Goal: Information Seeking & Learning: Learn about a topic

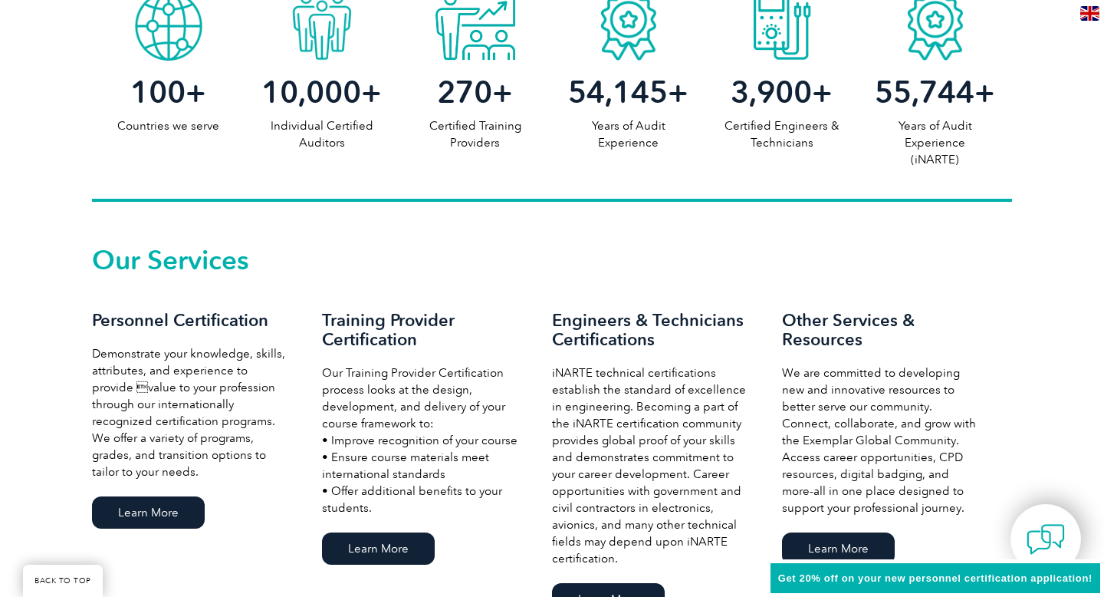
scroll to position [914, 0]
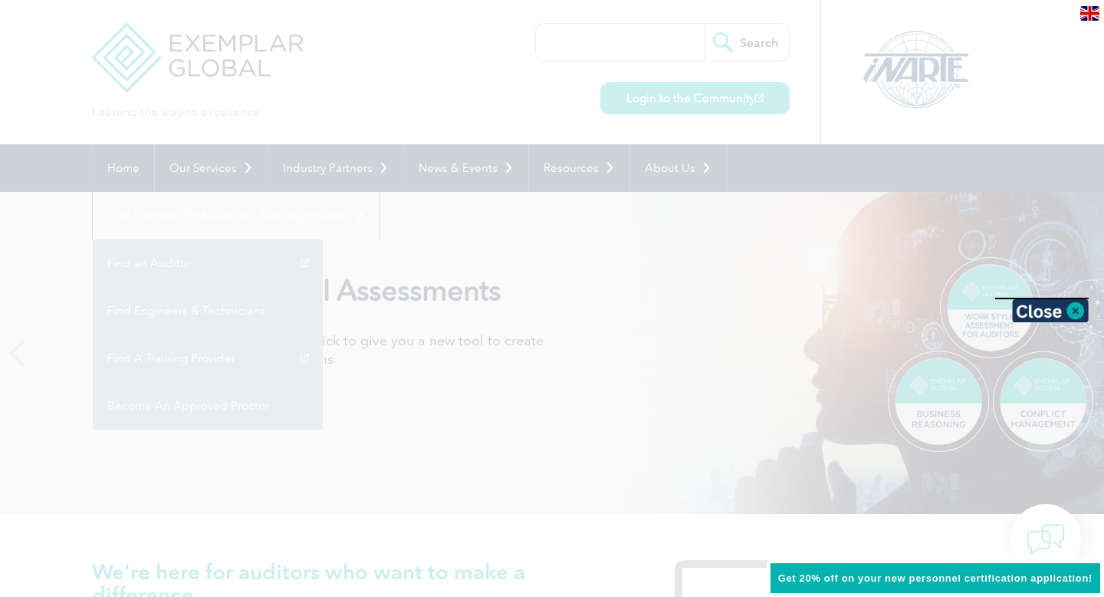
click at [521, 298] on div at bounding box center [552, 298] width 1104 height 597
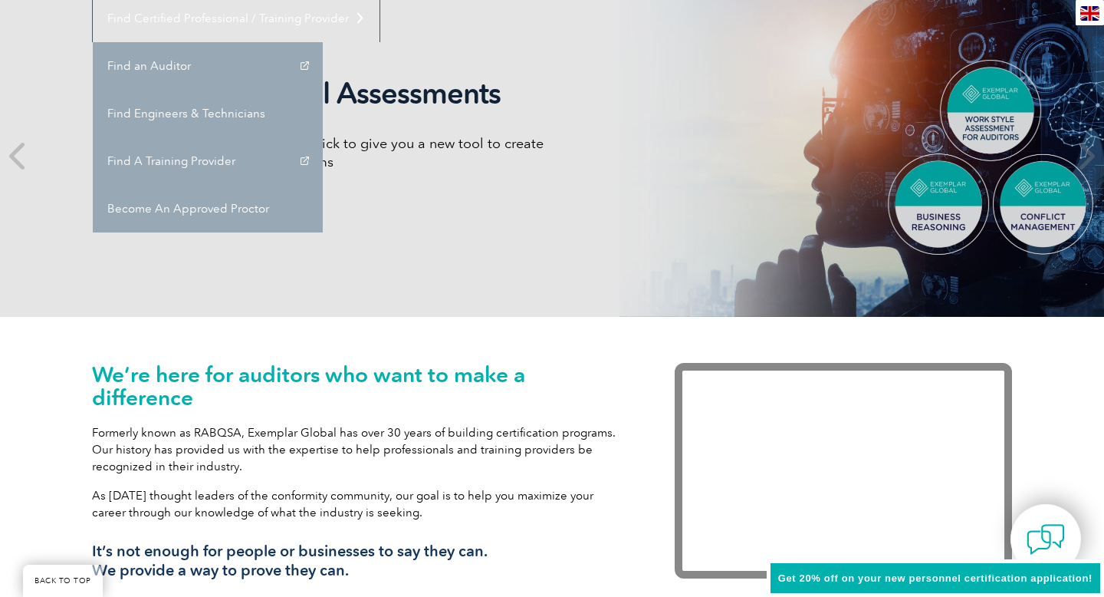
scroll to position [146, 0]
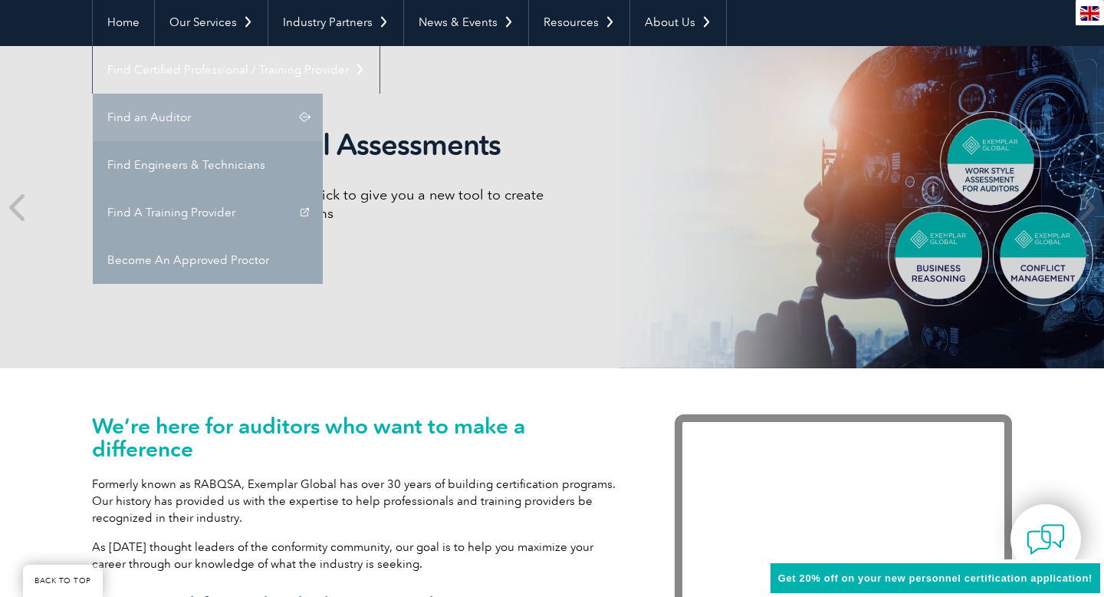
click at [323, 94] on link "Find an Auditor" at bounding box center [208, 118] width 230 height 48
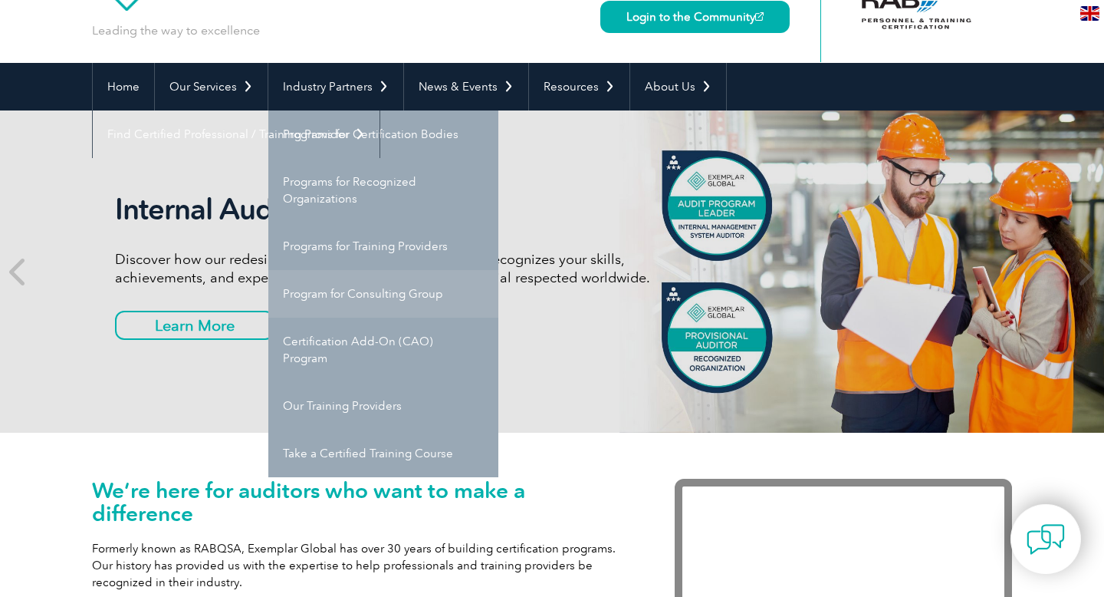
scroll to position [83, 0]
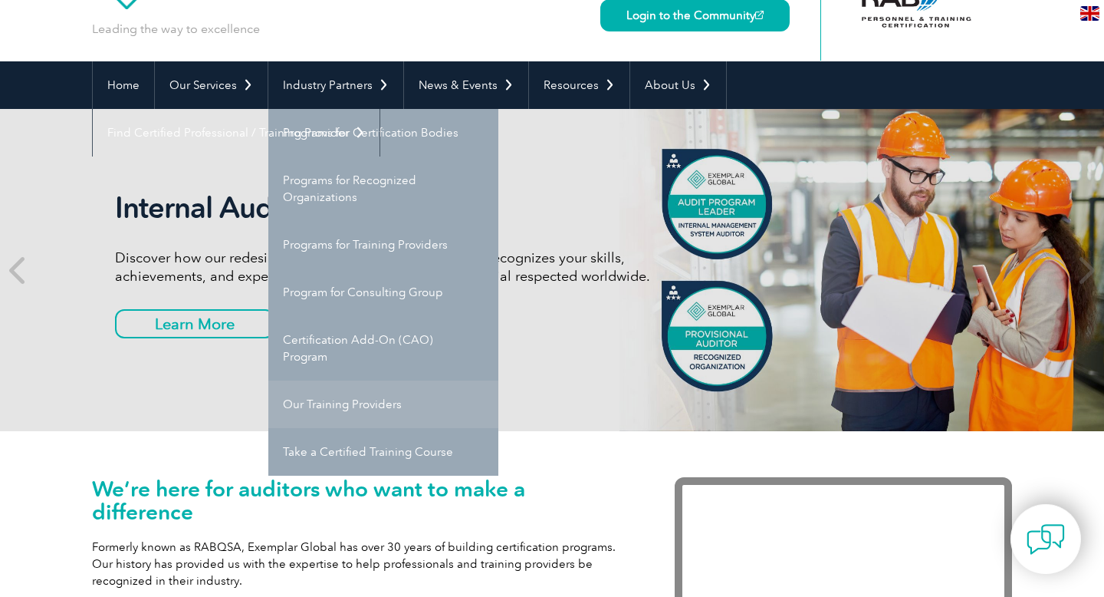
click at [337, 398] on link "Our Training Providers" at bounding box center [383, 404] width 230 height 48
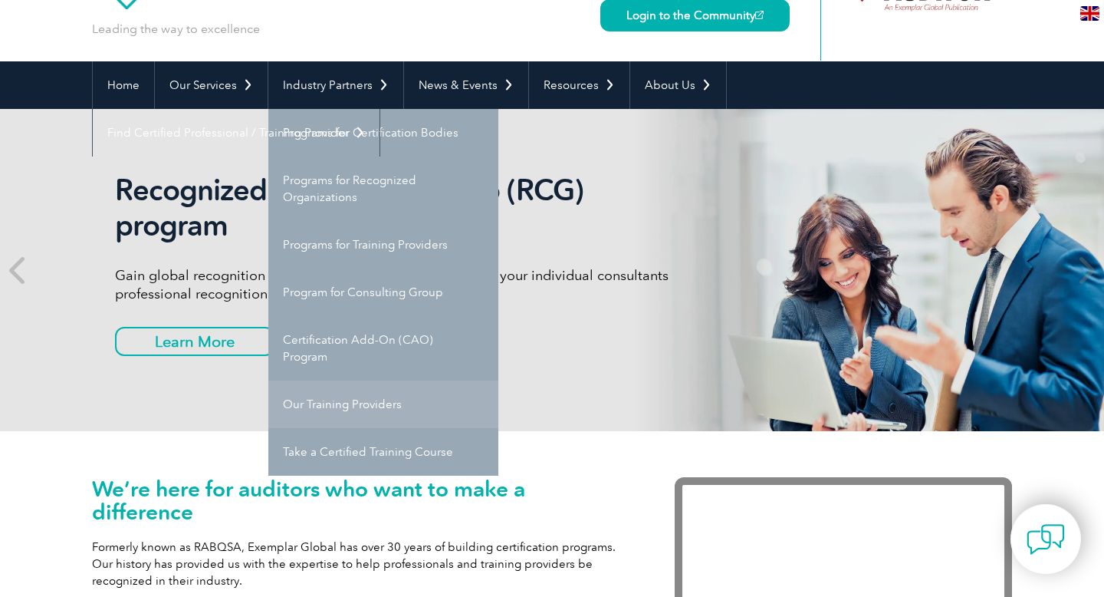
click at [347, 403] on link "Our Training Providers" at bounding box center [383, 404] width 230 height 48
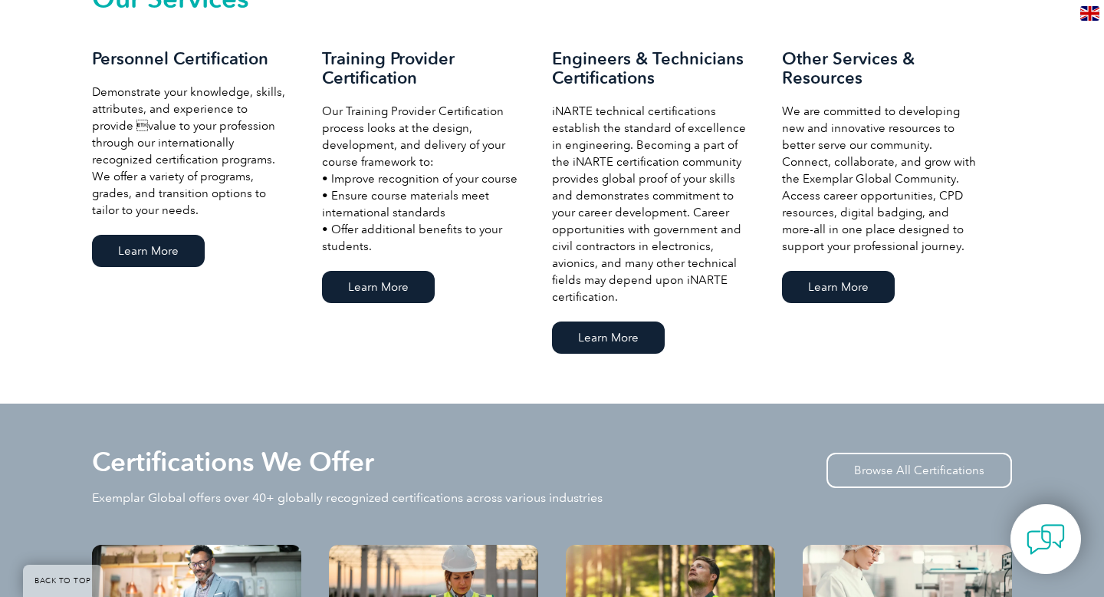
scroll to position [1390, 0]
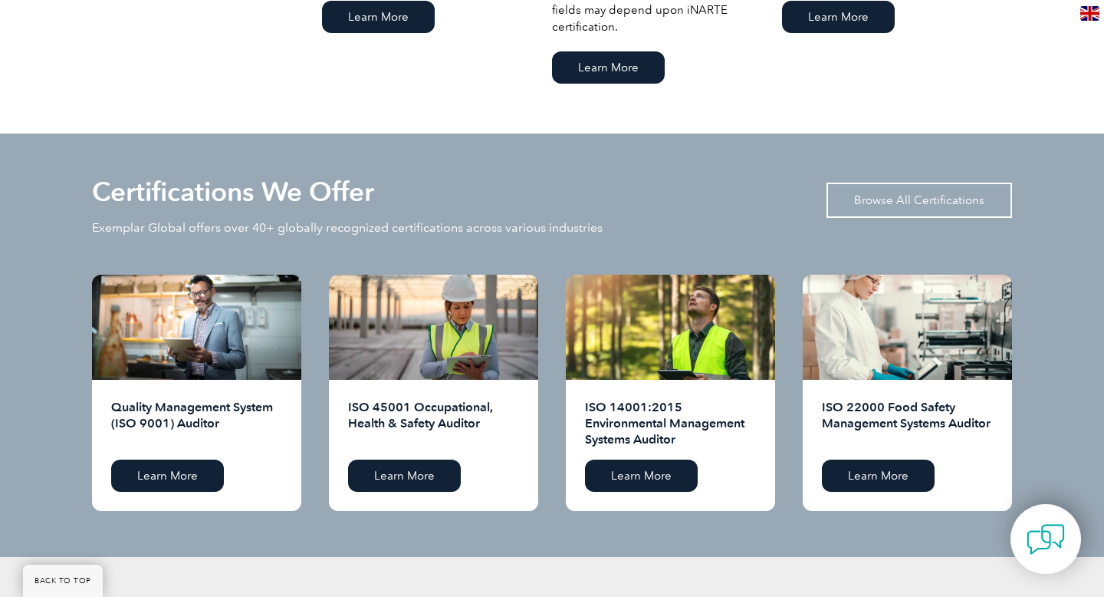
click at [948, 205] on link "Browse All Certifications" at bounding box center [920, 200] width 186 height 35
click at [945, 199] on link "Browse All Certifications" at bounding box center [920, 200] width 186 height 35
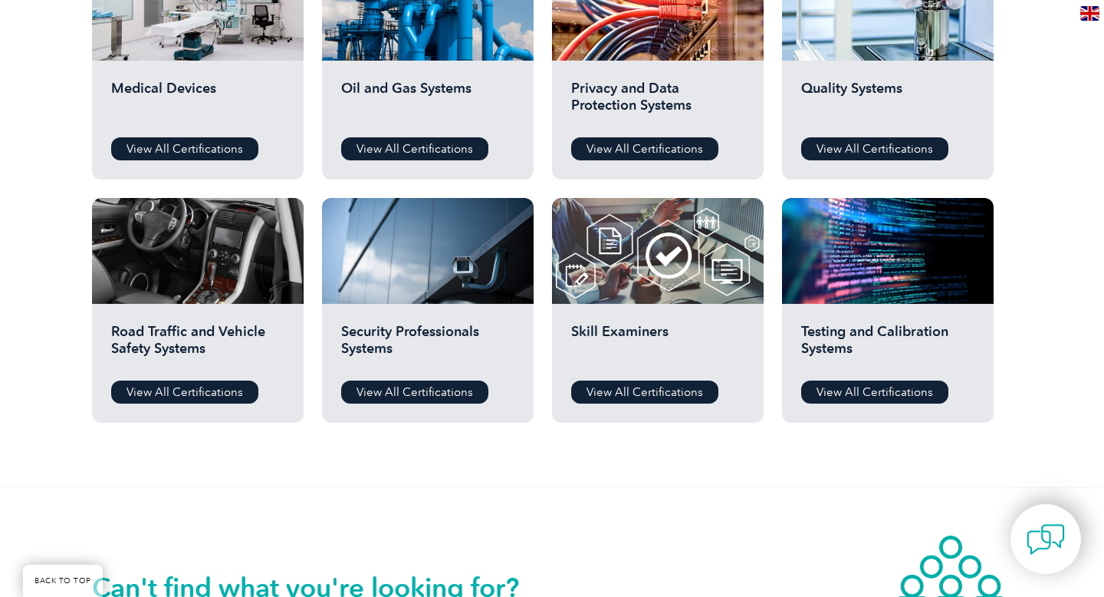
scroll to position [1188, 0]
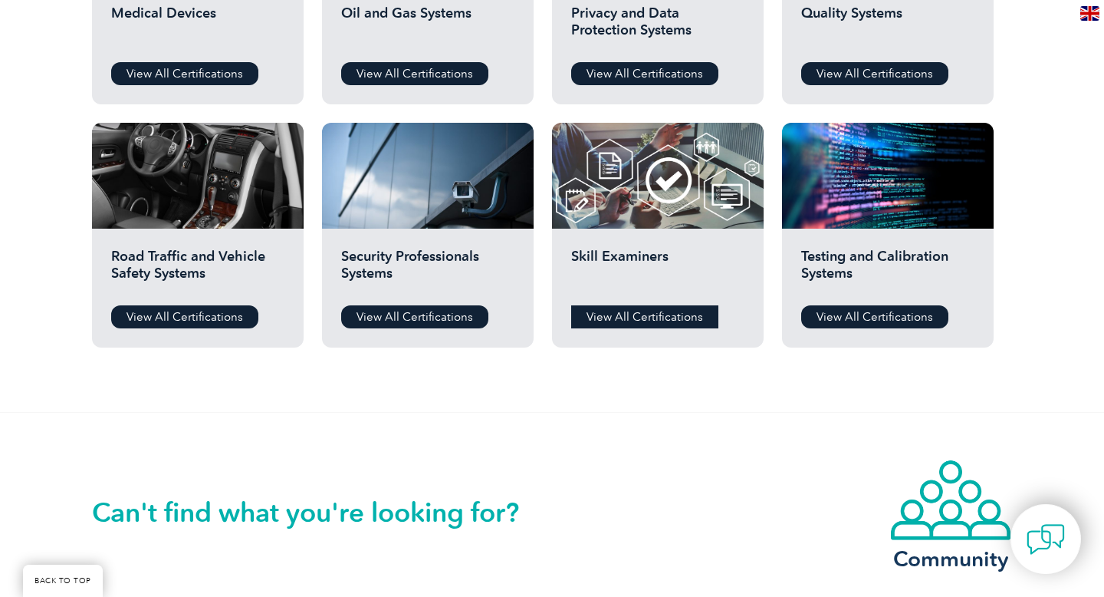
click at [627, 317] on link "View All Certifications" at bounding box center [644, 316] width 147 height 23
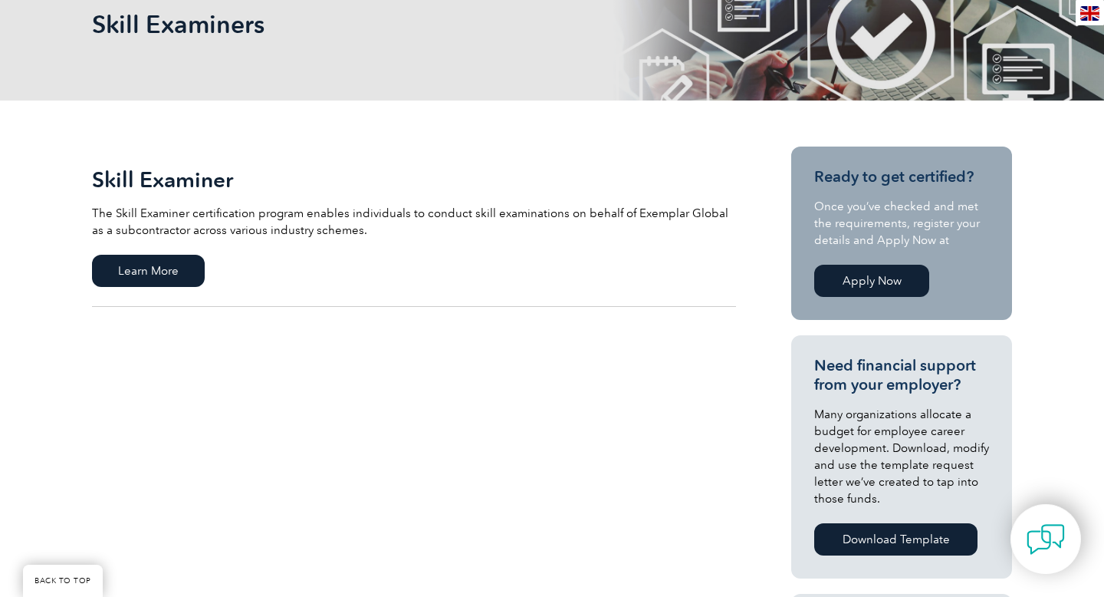
scroll to position [295, 0]
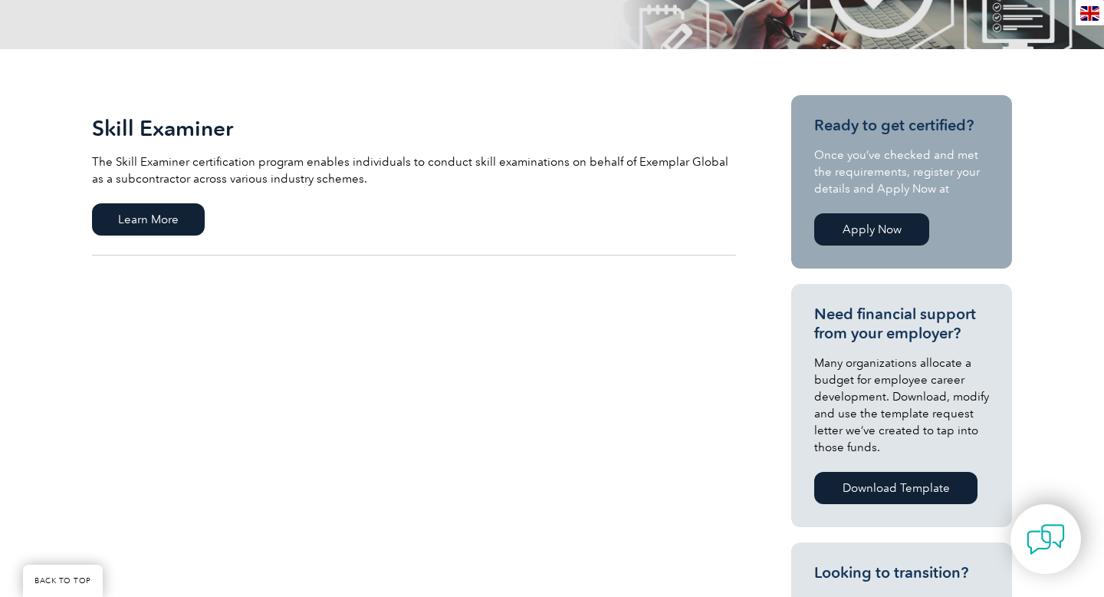
click at [858, 401] on p "Many organizations allocate a budget for employee career development. Download,…" at bounding box center [901, 404] width 175 height 101
click at [166, 220] on span "Learn More" at bounding box center [148, 219] width 113 height 32
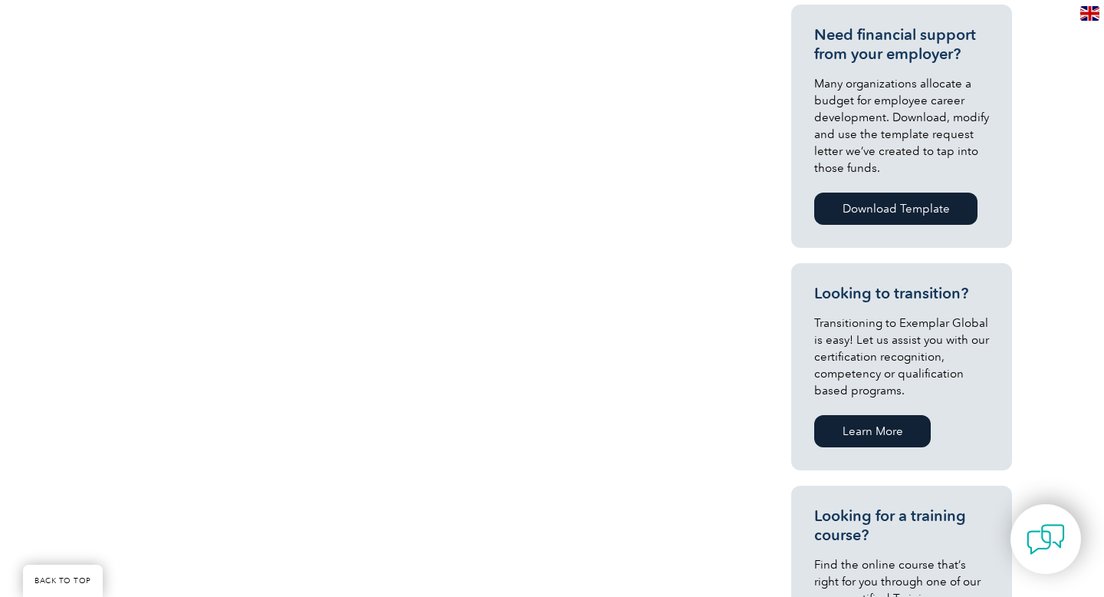
scroll to position [635, 0]
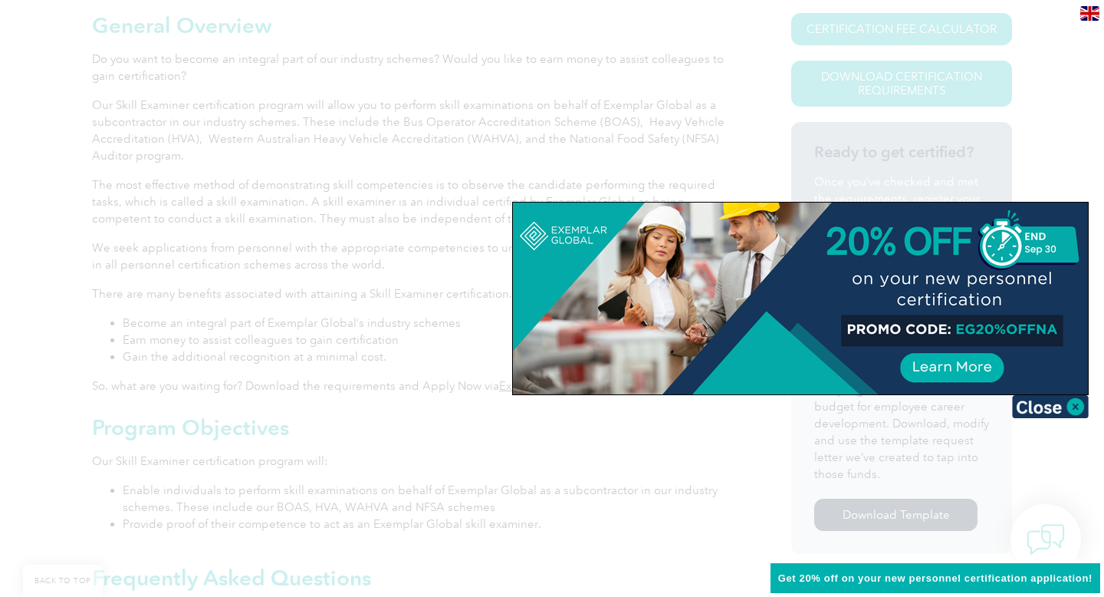
scroll to position [379, 0]
click at [413, 457] on div at bounding box center [552, 298] width 1104 height 597
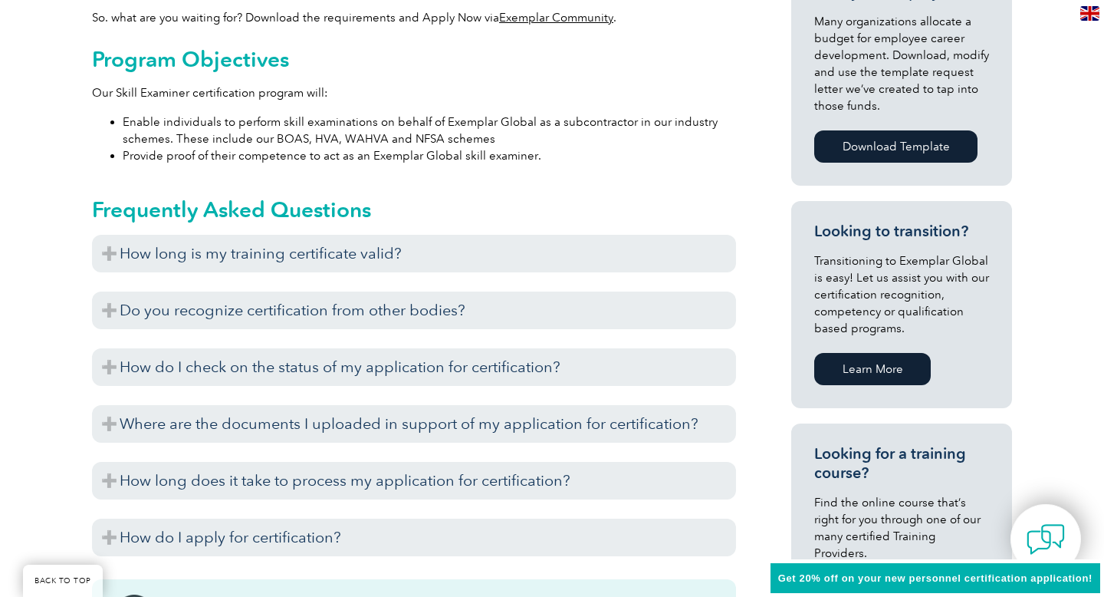
scroll to position [784, 0]
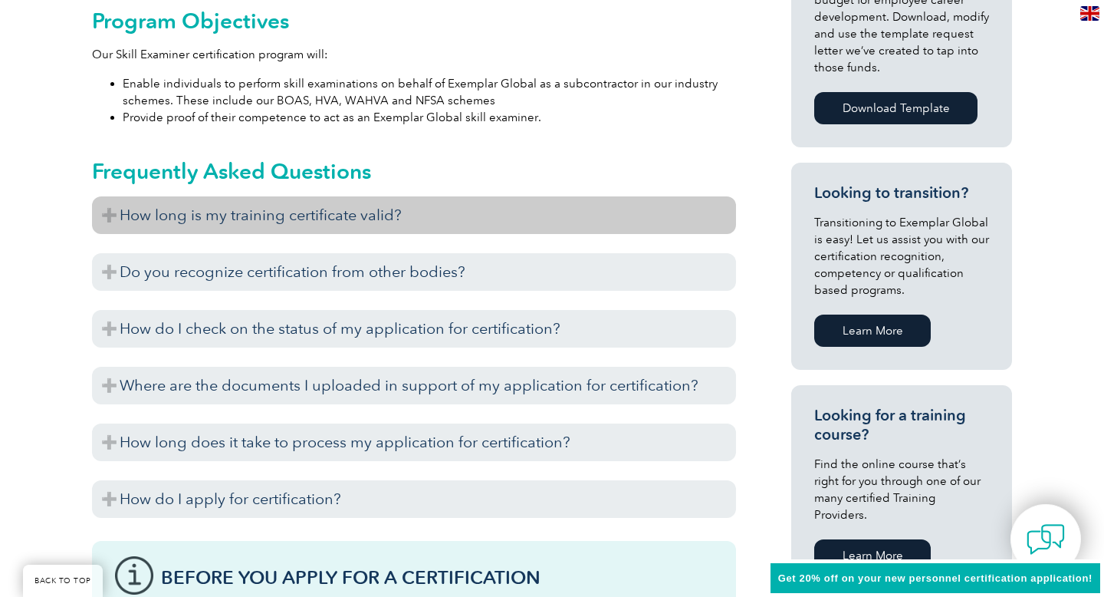
click at [105, 210] on h3 "How long is my training certificate valid?" at bounding box center [414, 215] width 644 height 38
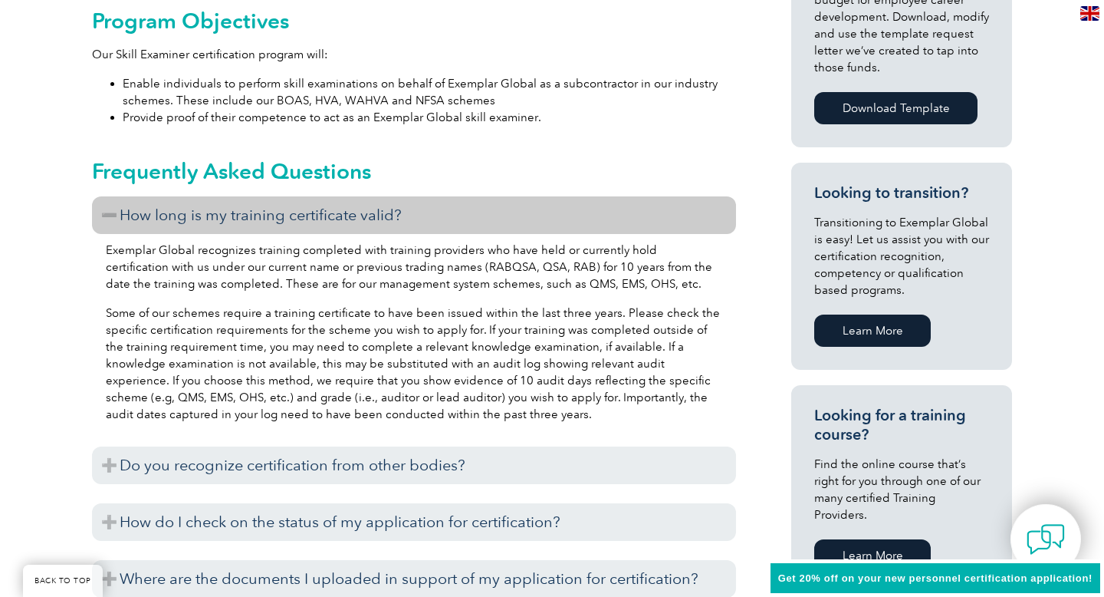
click at [105, 210] on h3 "How long is my training certificate valid?" at bounding box center [414, 215] width 644 height 38
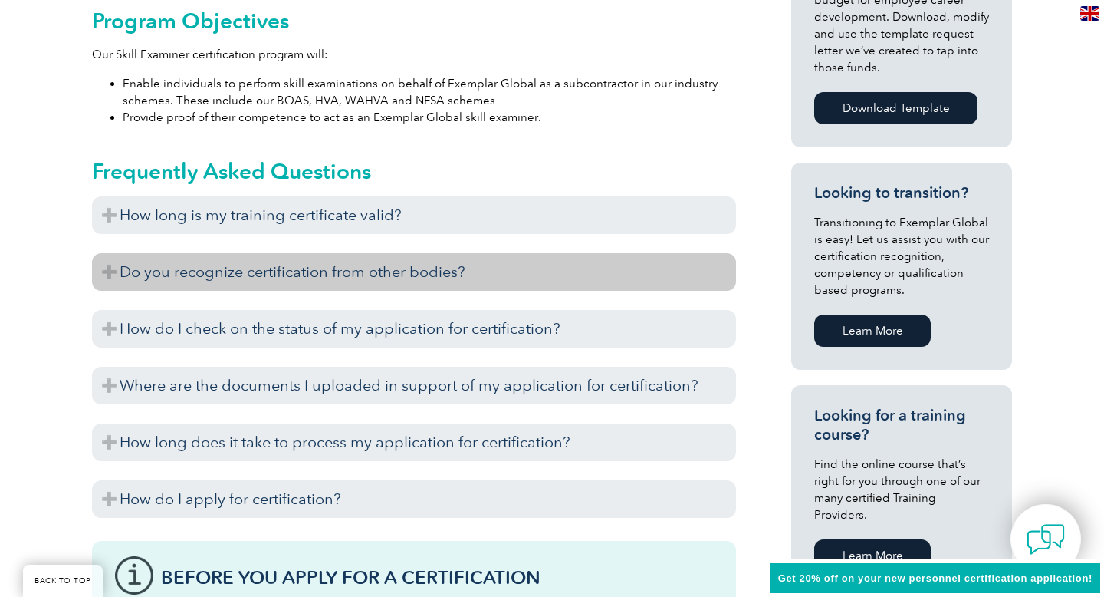
click at [95, 273] on h3 "Do you recognize certification from other bodies?" at bounding box center [414, 272] width 644 height 38
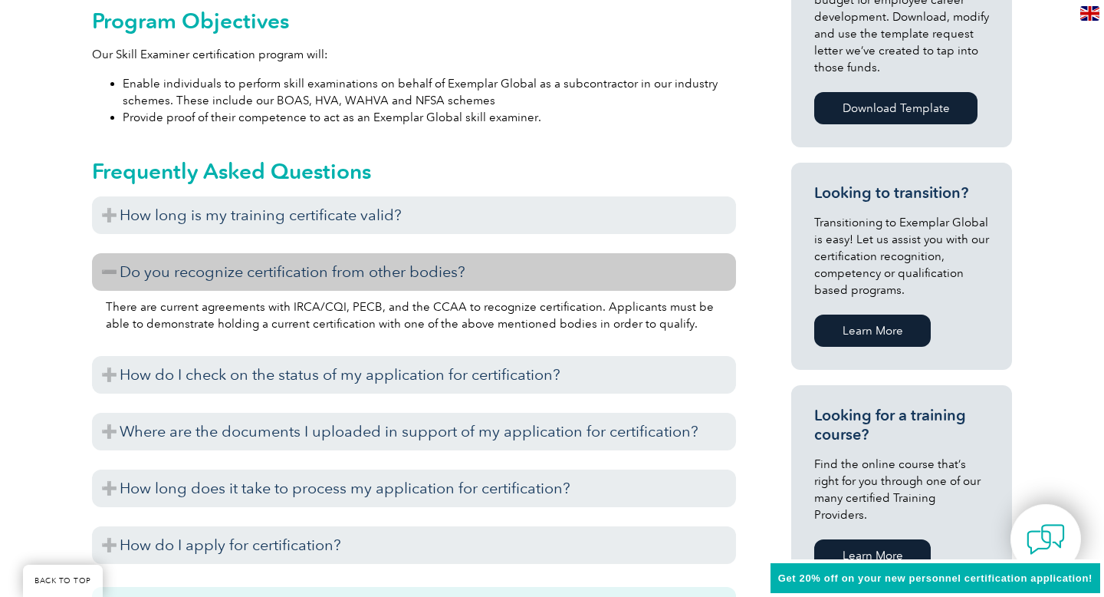
click at [95, 273] on h3 "Do you recognize certification from other bodies?" at bounding box center [414, 272] width 644 height 38
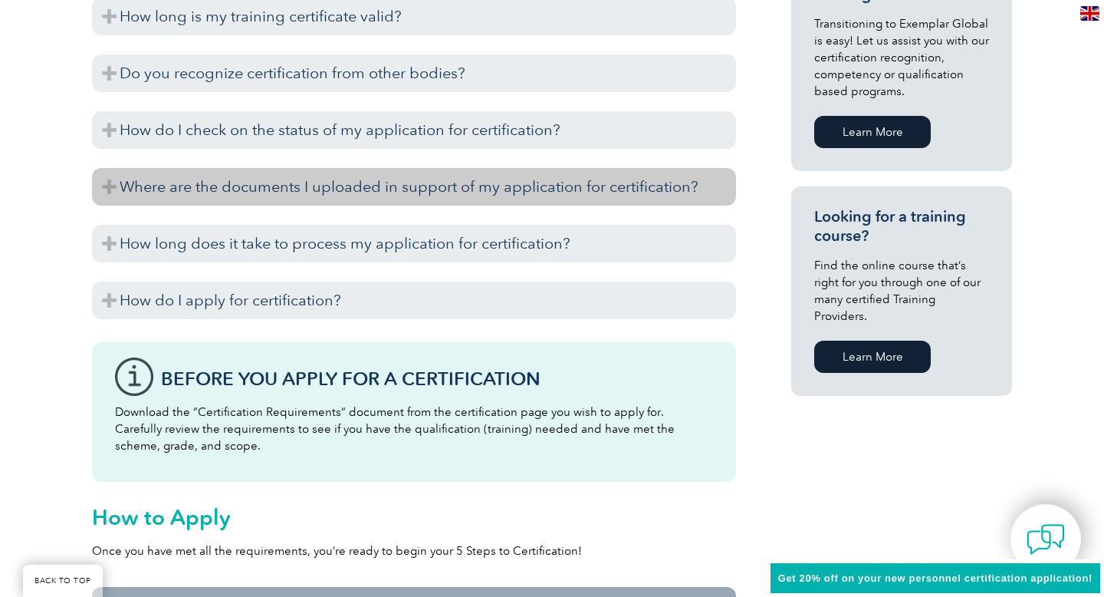
scroll to position [1001, 0]
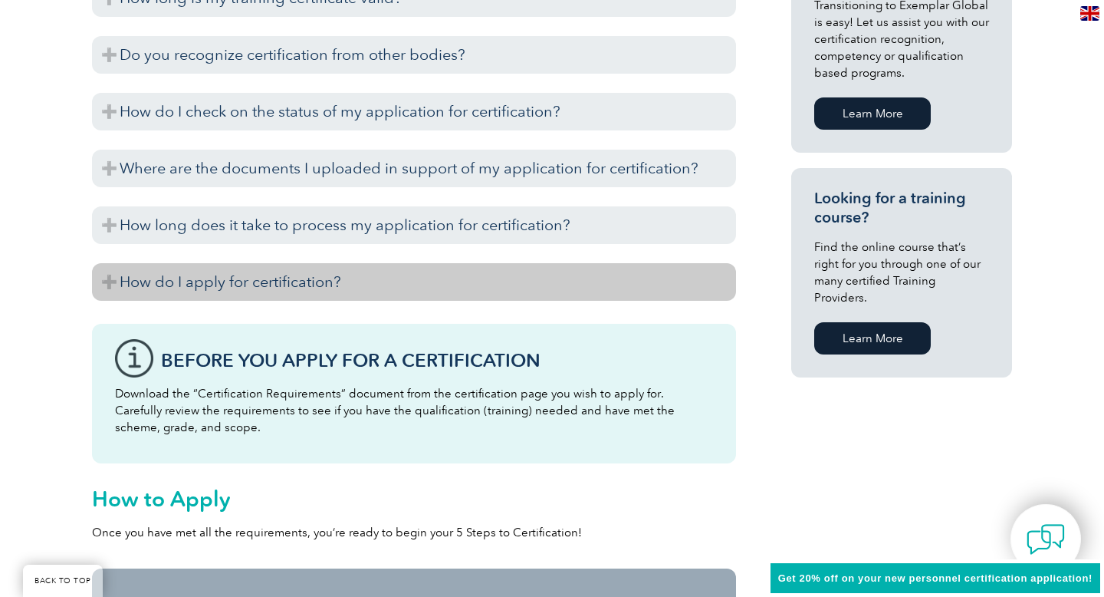
click at [107, 288] on h3 "How do I apply for certification?" at bounding box center [414, 282] width 644 height 38
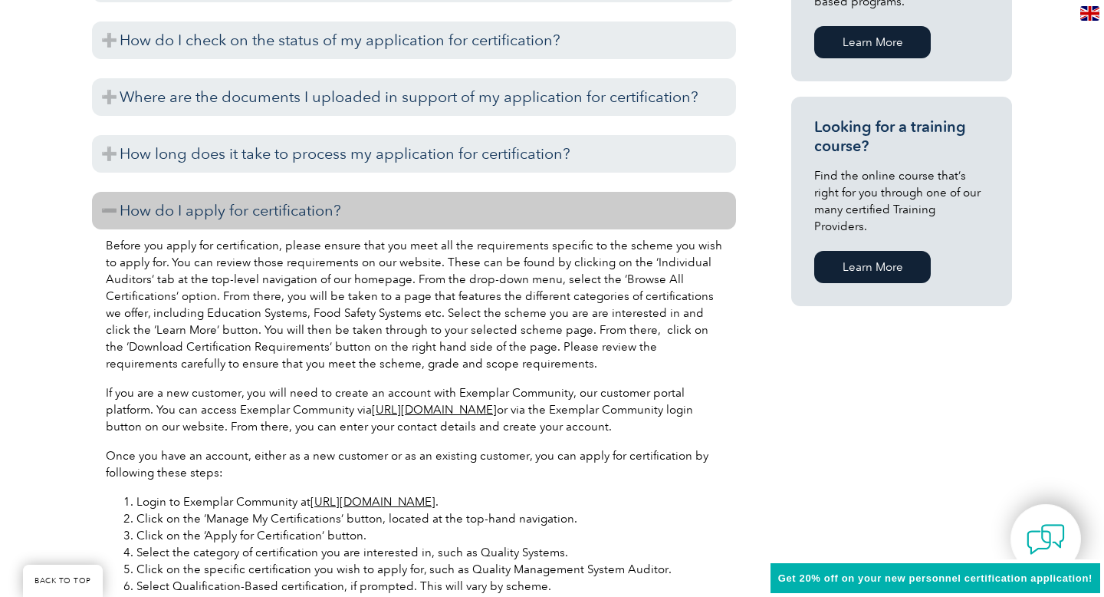
scroll to position [1075, 0]
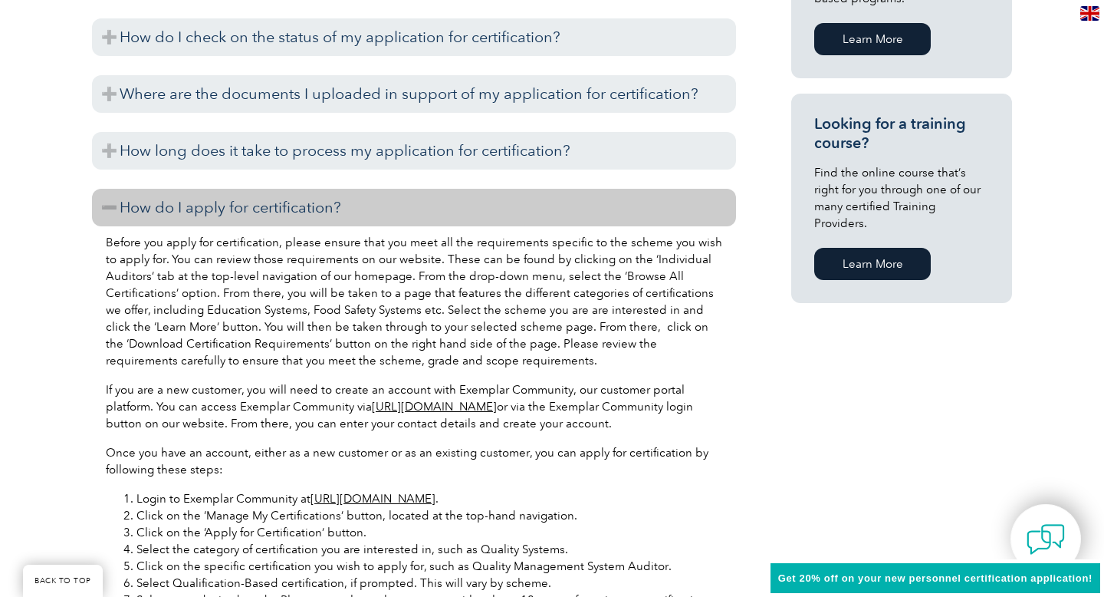
click at [107, 221] on h3 "How do I apply for certification?" at bounding box center [414, 208] width 644 height 38
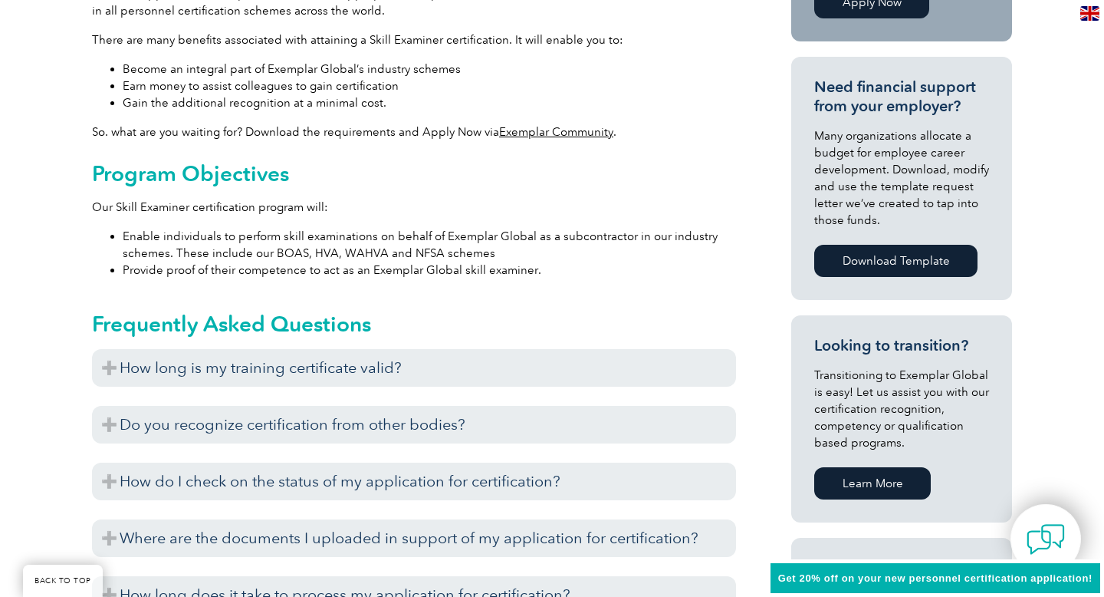
scroll to position [400, 0]
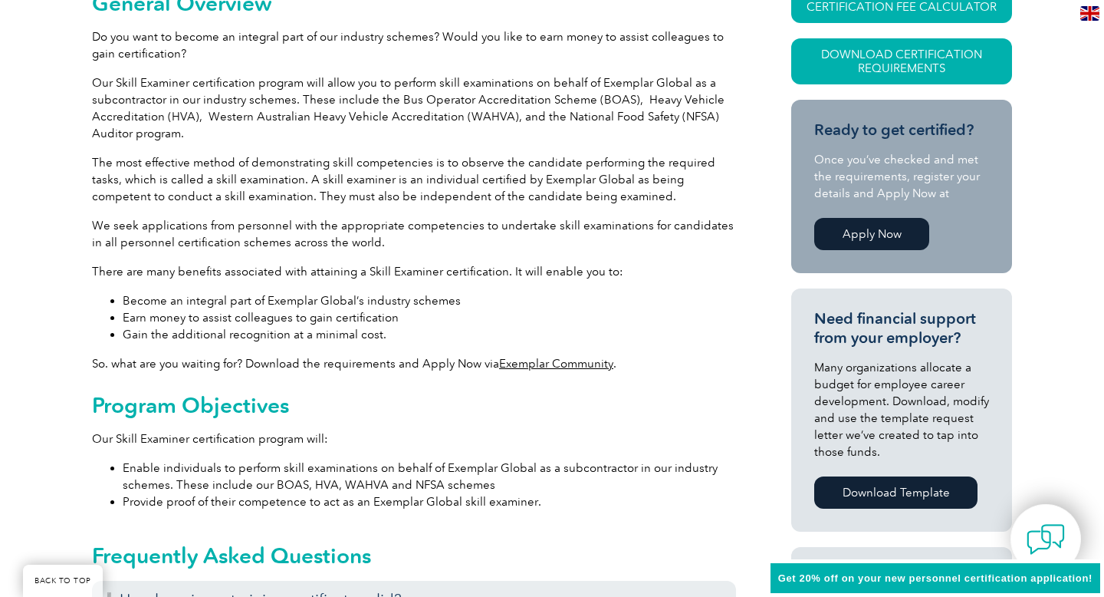
click at [850, 235] on link "Apply Now" at bounding box center [871, 234] width 115 height 32
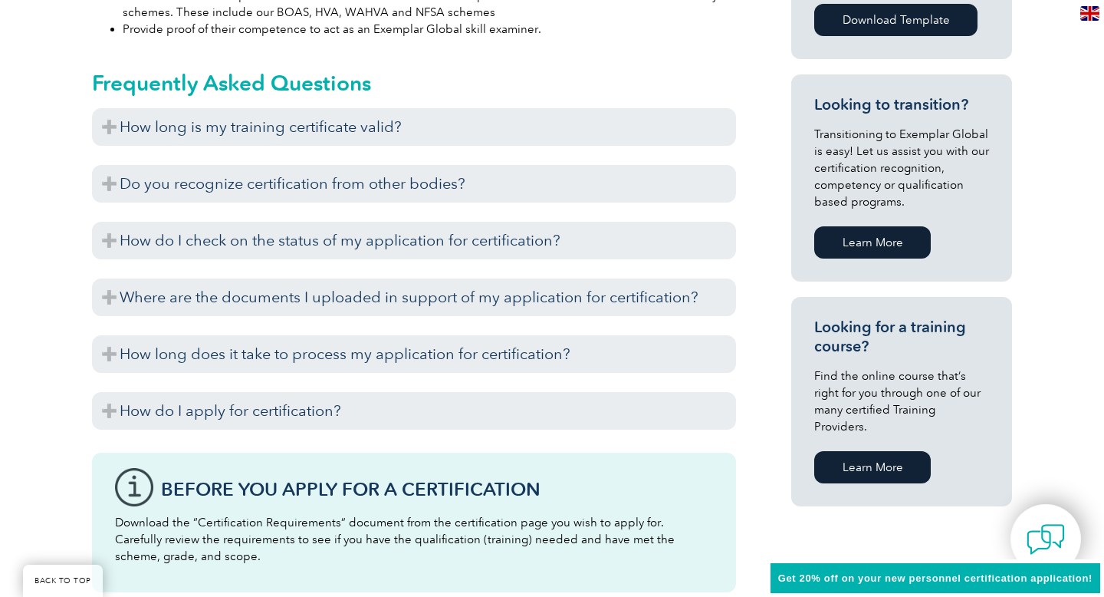
scroll to position [883, 0]
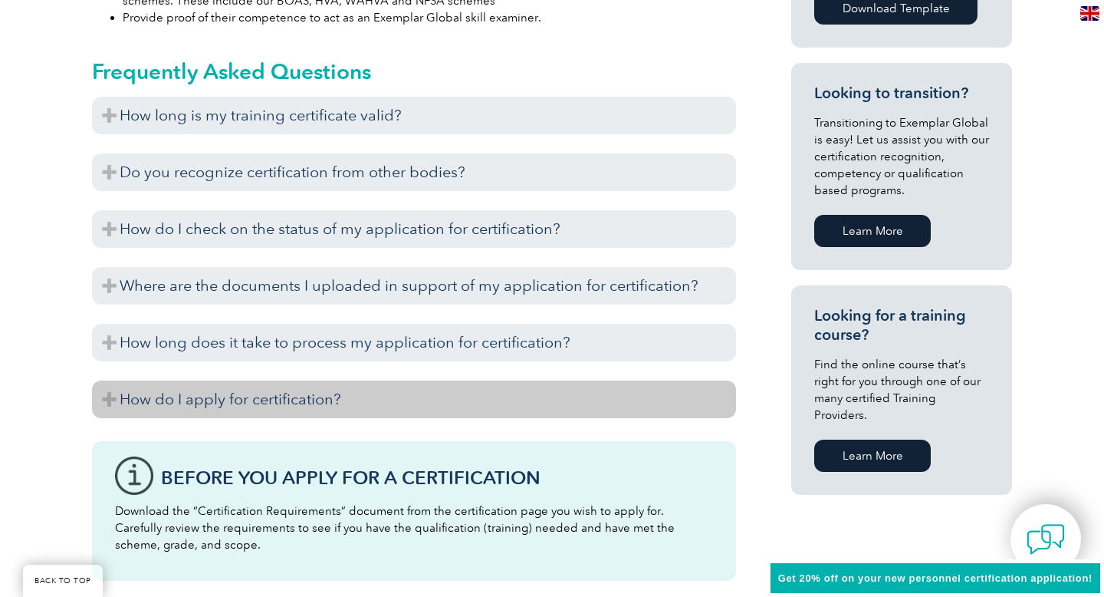
click at [100, 400] on h3 "How do I apply for certification?" at bounding box center [414, 399] width 644 height 38
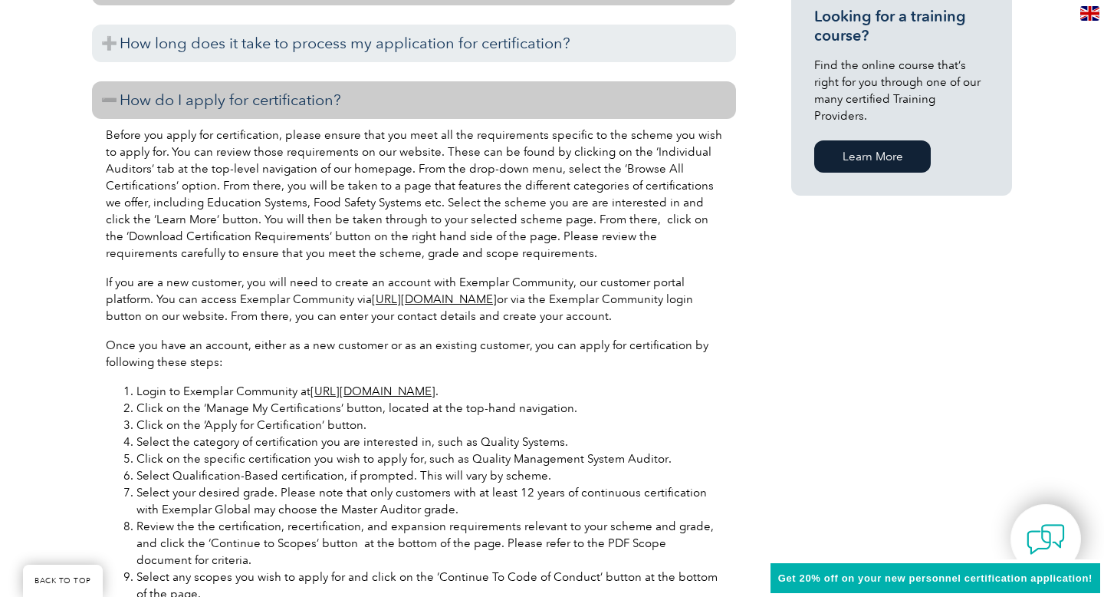
scroll to position [1179, 0]
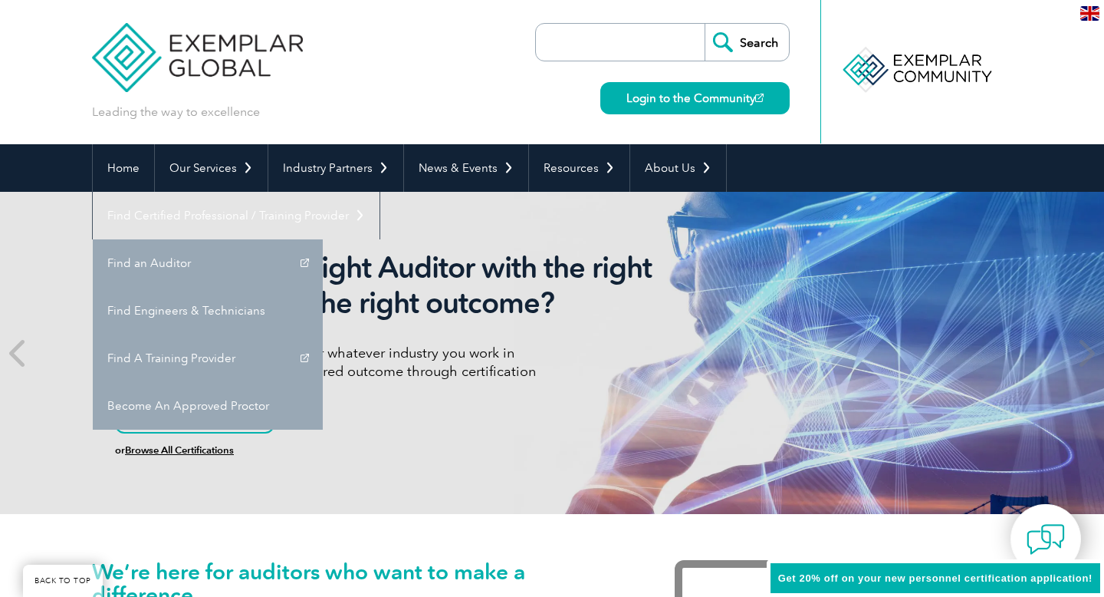
scroll to position [146, 0]
